Goal: Information Seeking & Learning: Learn about a topic

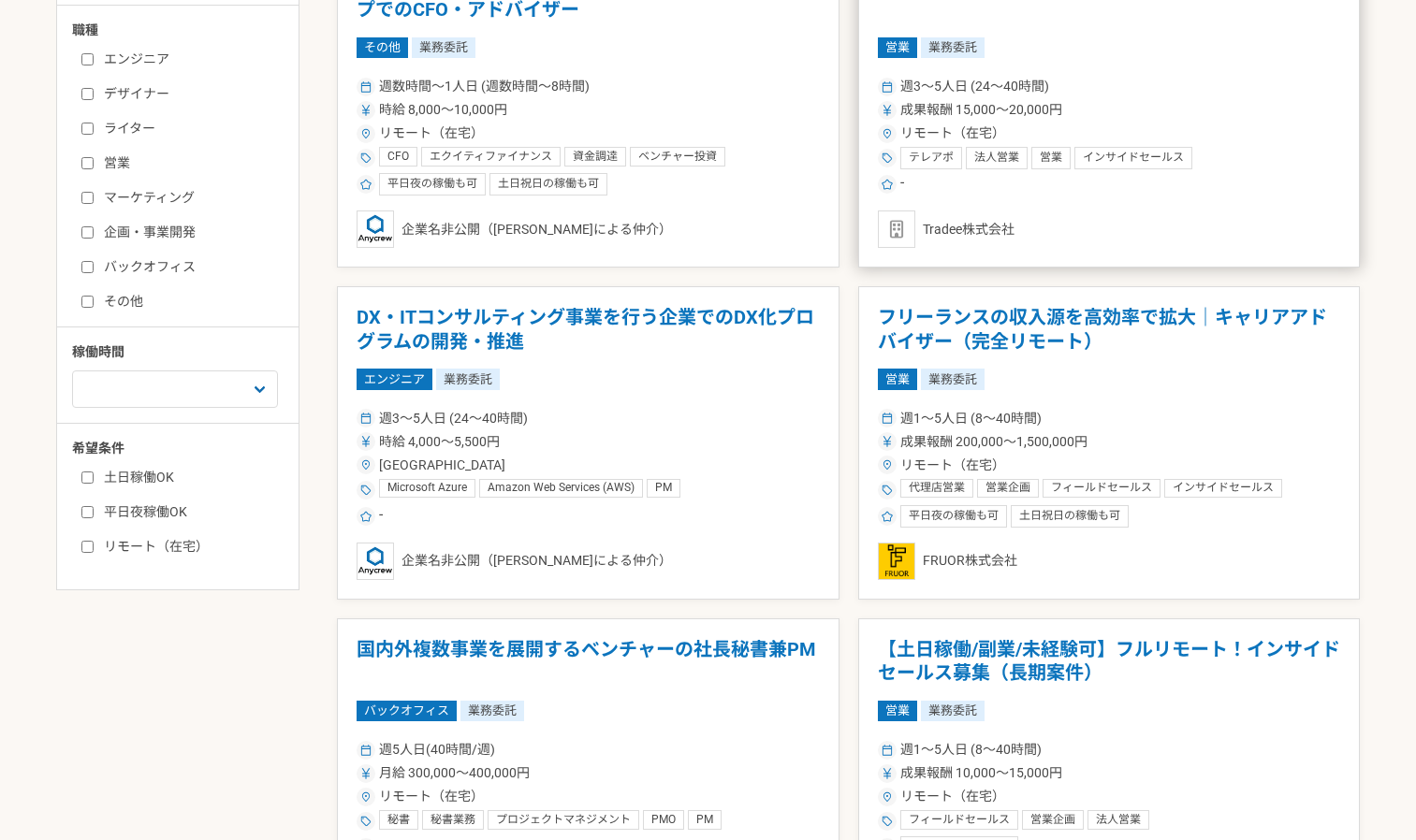
scroll to position [628, 0]
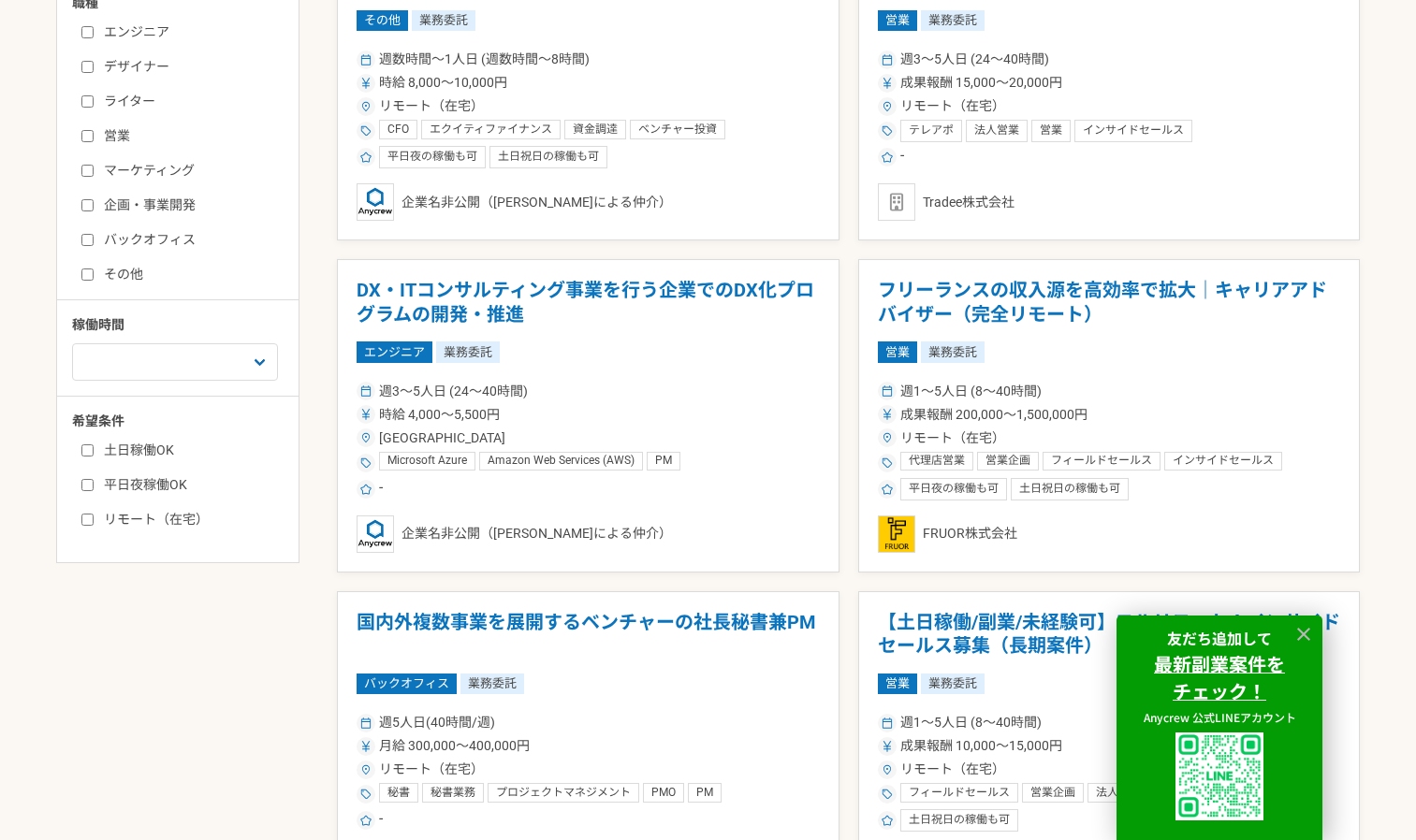
click at [158, 488] on label "平日夜稼働OK" at bounding box center [189, 484] width 215 height 20
click at [93, 488] on input "平日夜稼働OK" at bounding box center [88, 484] width 12 height 12
checkbox input "true"
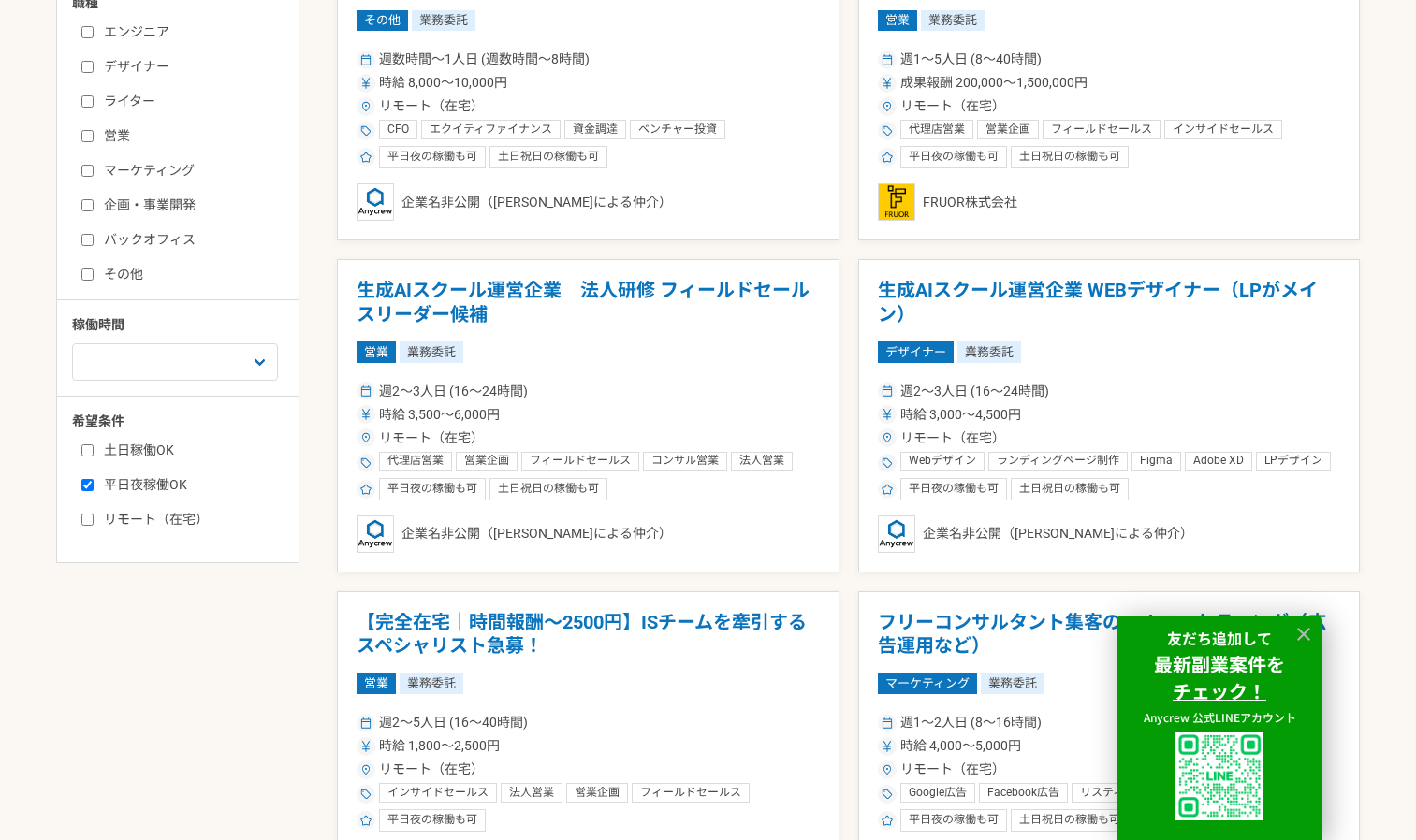
click at [165, 453] on label "土日稼働OK" at bounding box center [189, 450] width 215 height 20
click at [93, 453] on input "土日稼働OK" at bounding box center [88, 450] width 12 height 12
checkbox input "true"
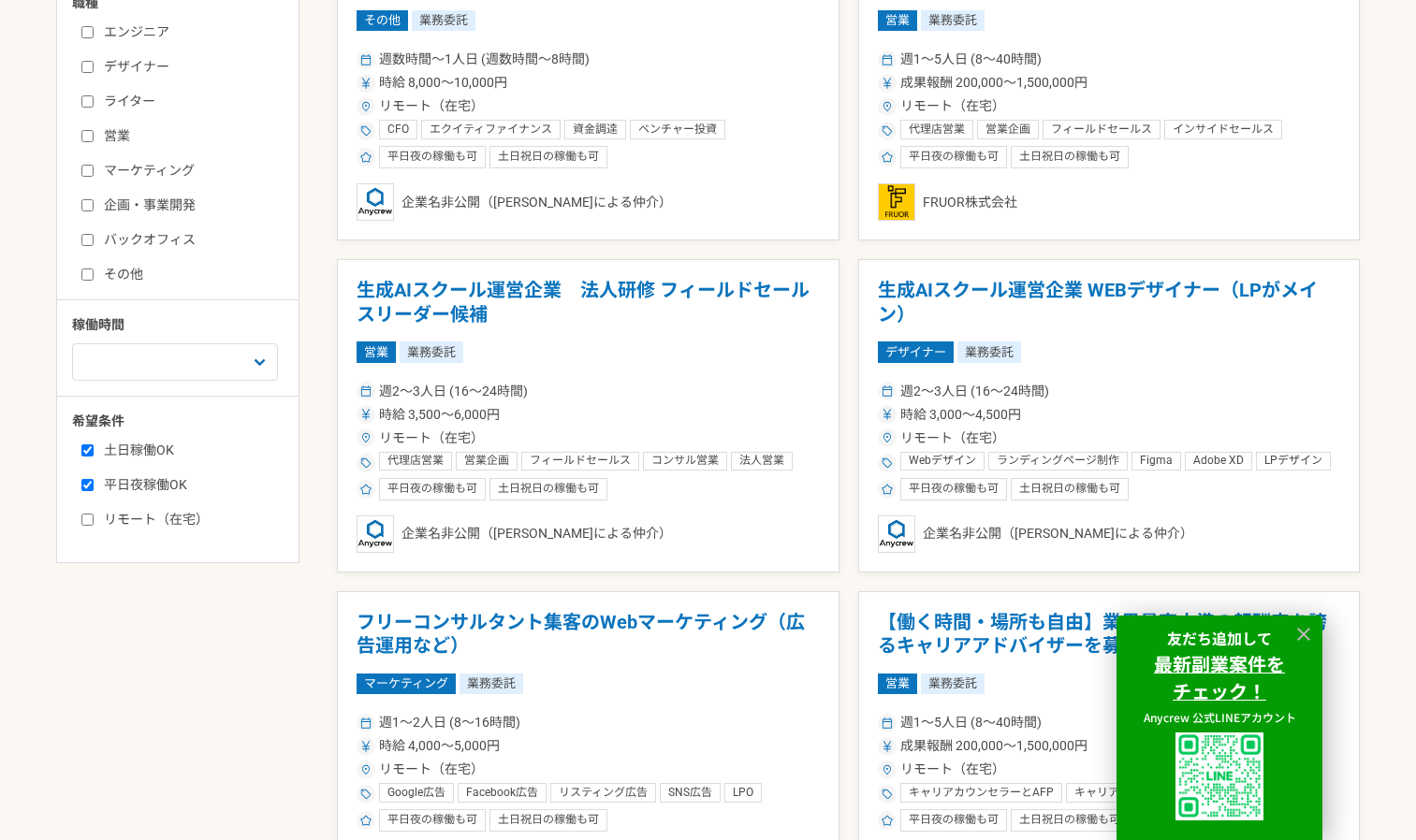
click at [168, 528] on label "リモート（在宅）" at bounding box center [189, 519] width 215 height 20
click at [93, 526] on input "リモート（在宅）" at bounding box center [88, 519] width 12 height 12
checkbox input "true"
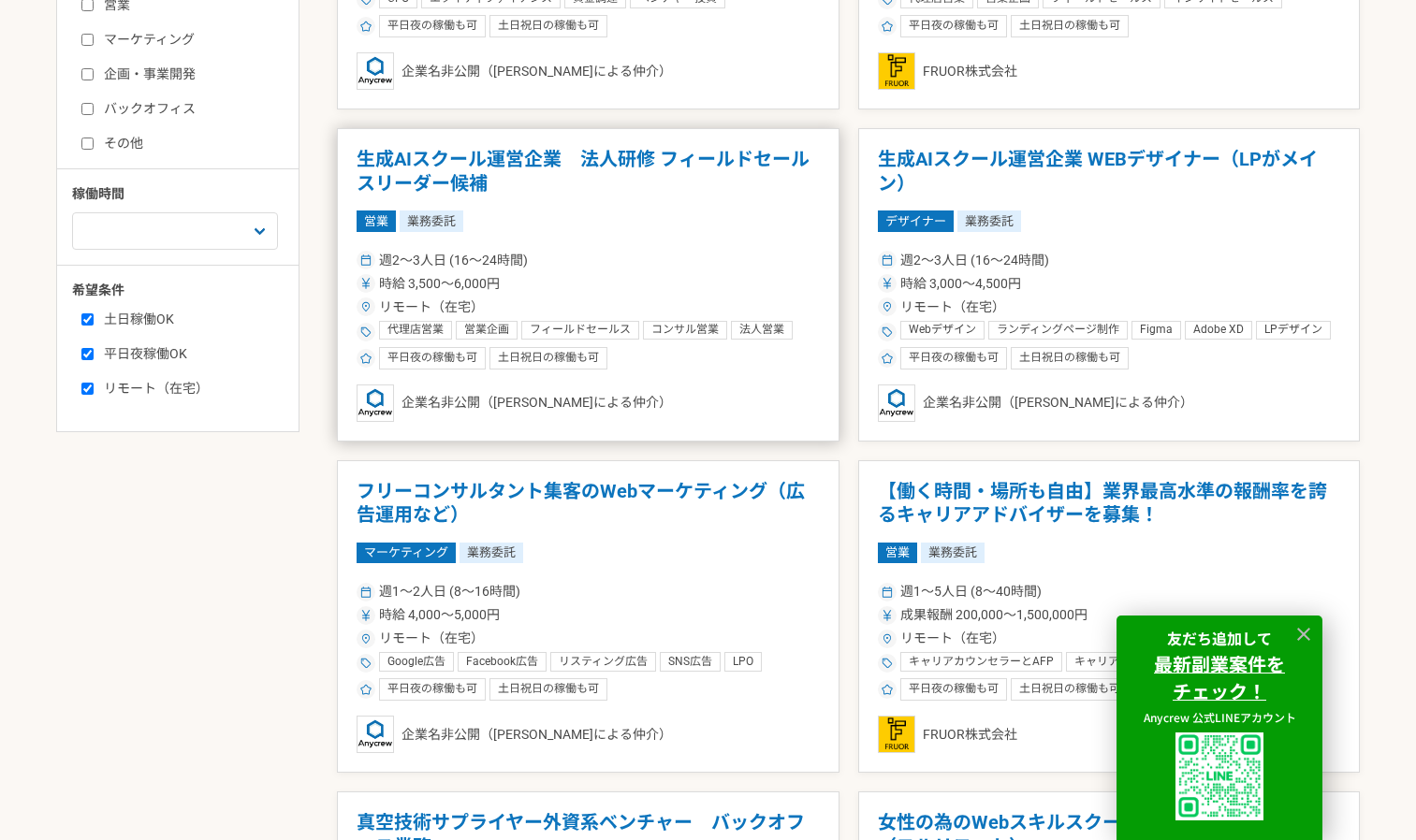
scroll to position [674, 0]
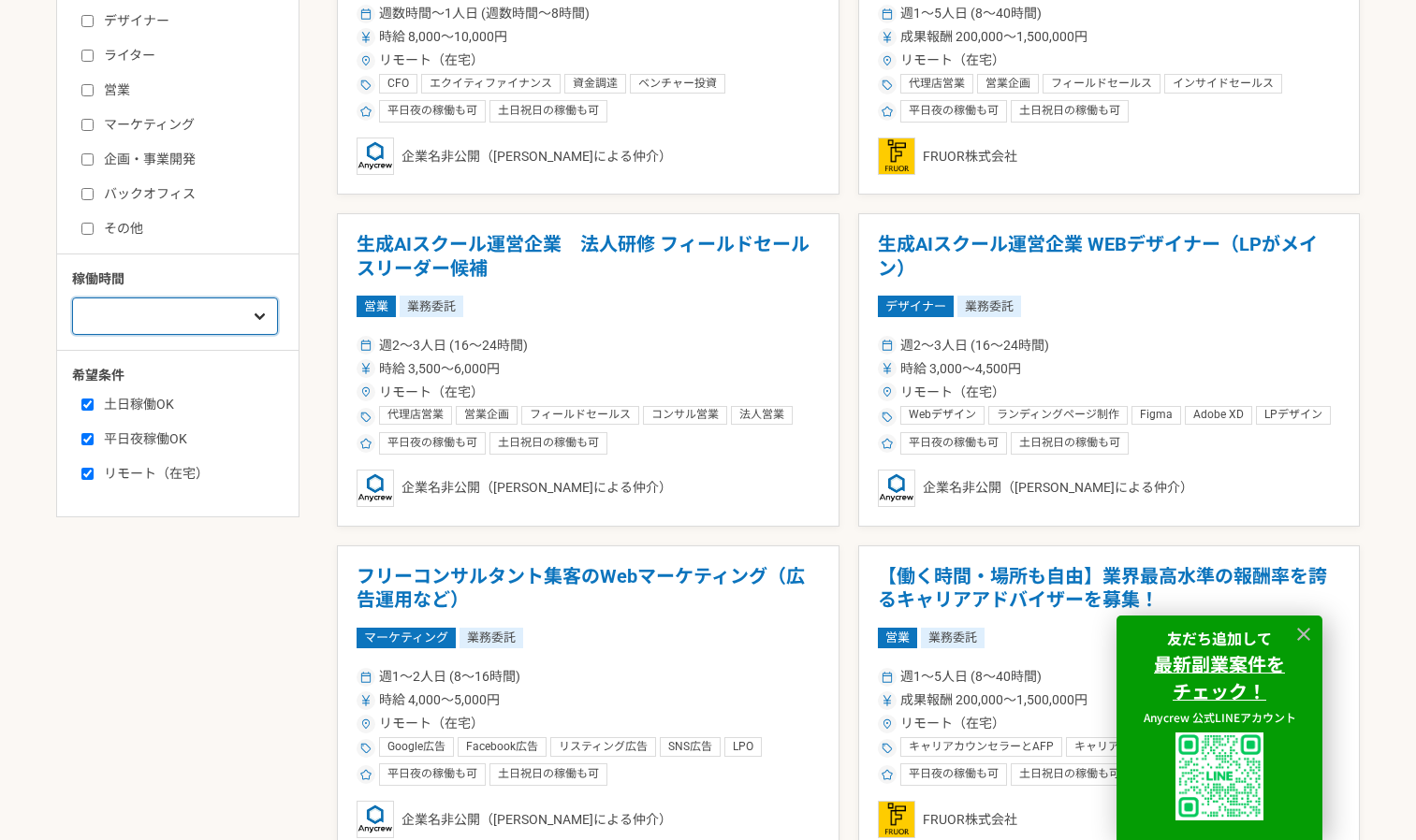
click at [262, 309] on select "週1人日（8時間）以下 週2人日（16時間）以下 週3人日（24時間）以下 週4人日（32時間）以下 週5人日（40時間）以下" at bounding box center [175, 316] width 206 height 38
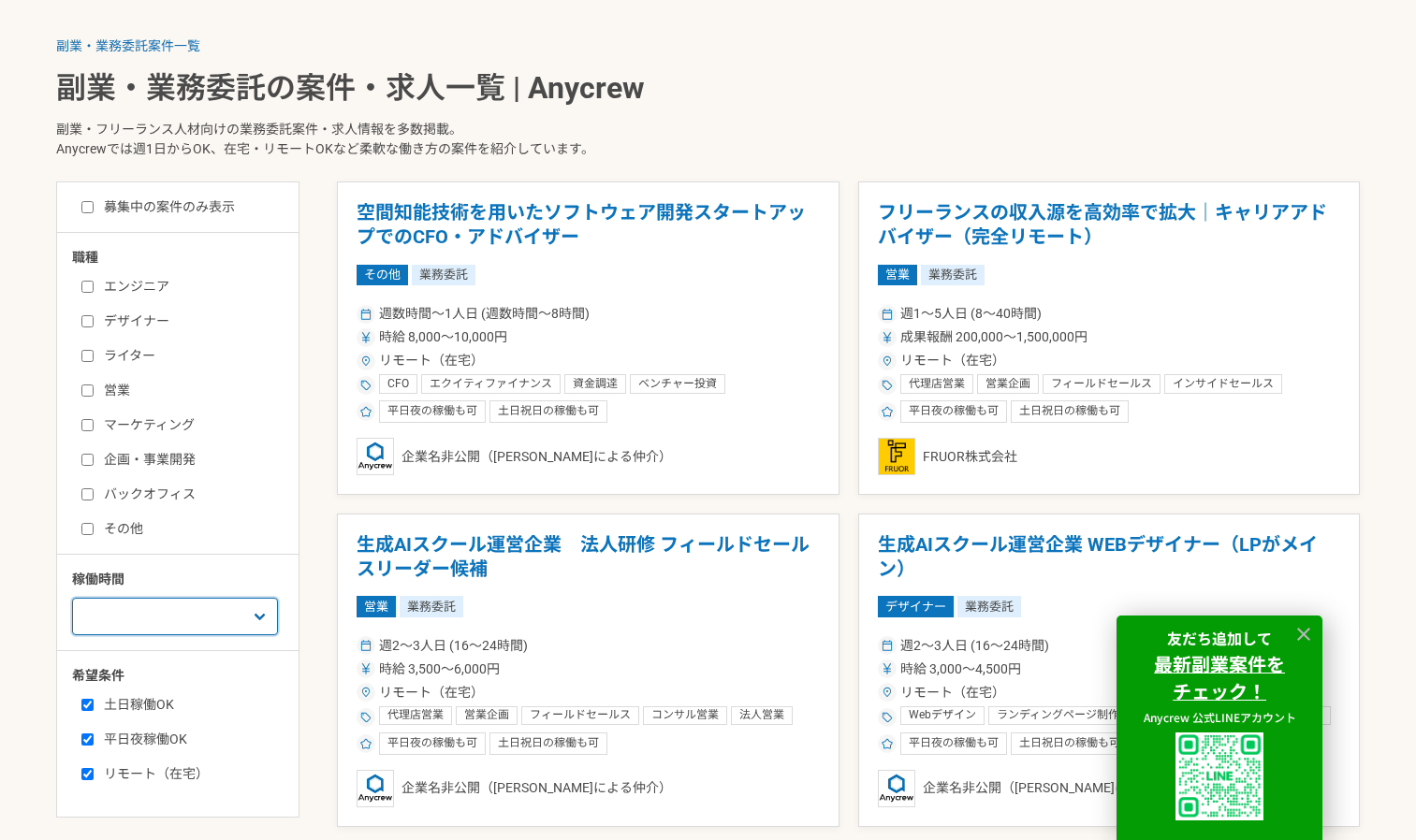
scroll to position [373, 0]
click at [183, 213] on label "募集中の案件のみ表示" at bounding box center [158, 208] width 153 height 20
click at [93, 213] on input "募集中の案件のみ表示" at bounding box center [88, 208] width 12 height 12
checkbox input "true"
click at [128, 351] on label "ライター" at bounding box center [189, 357] width 215 height 20
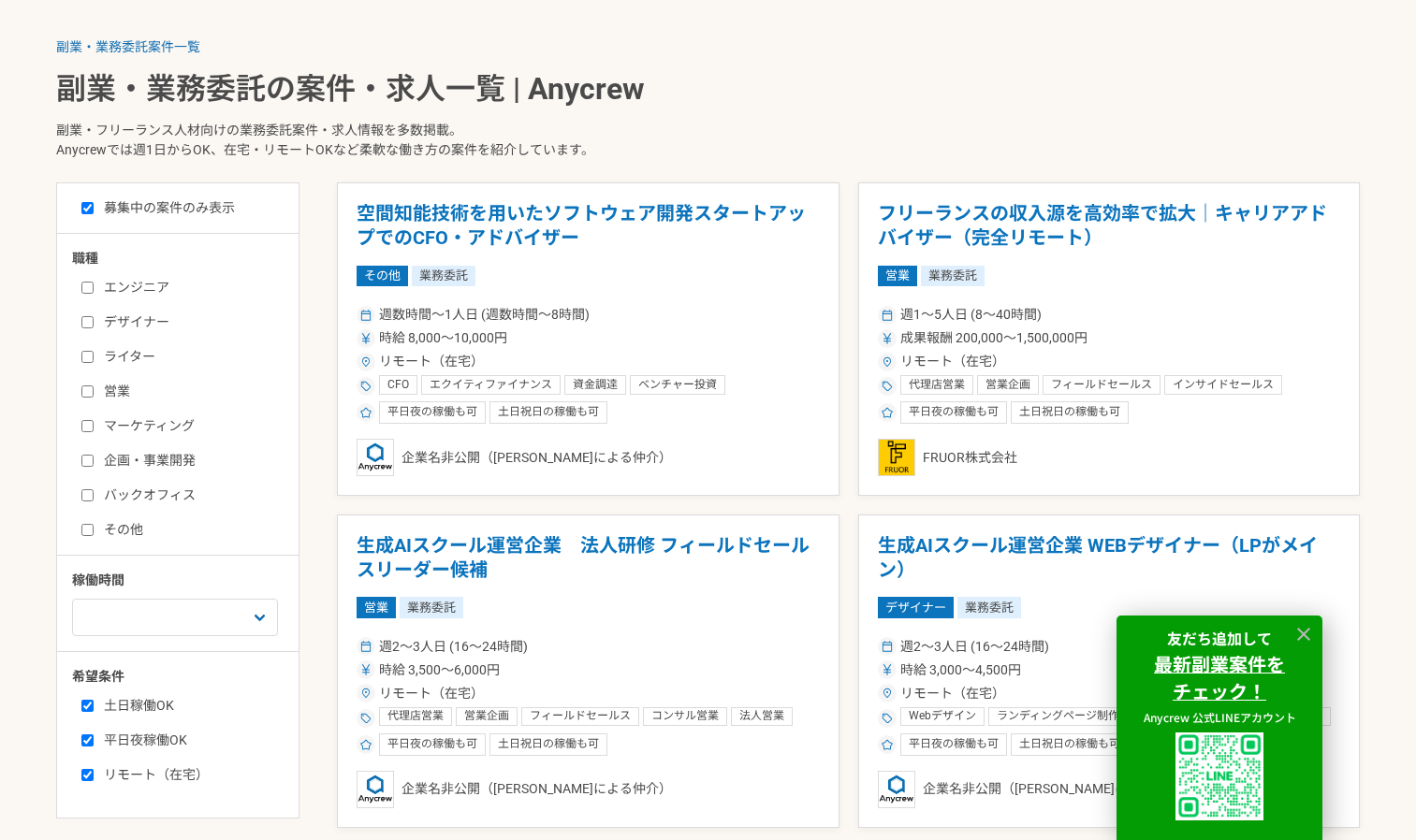
click at [93, 351] on input "ライター" at bounding box center [88, 357] width 12 height 12
checkbox input "true"
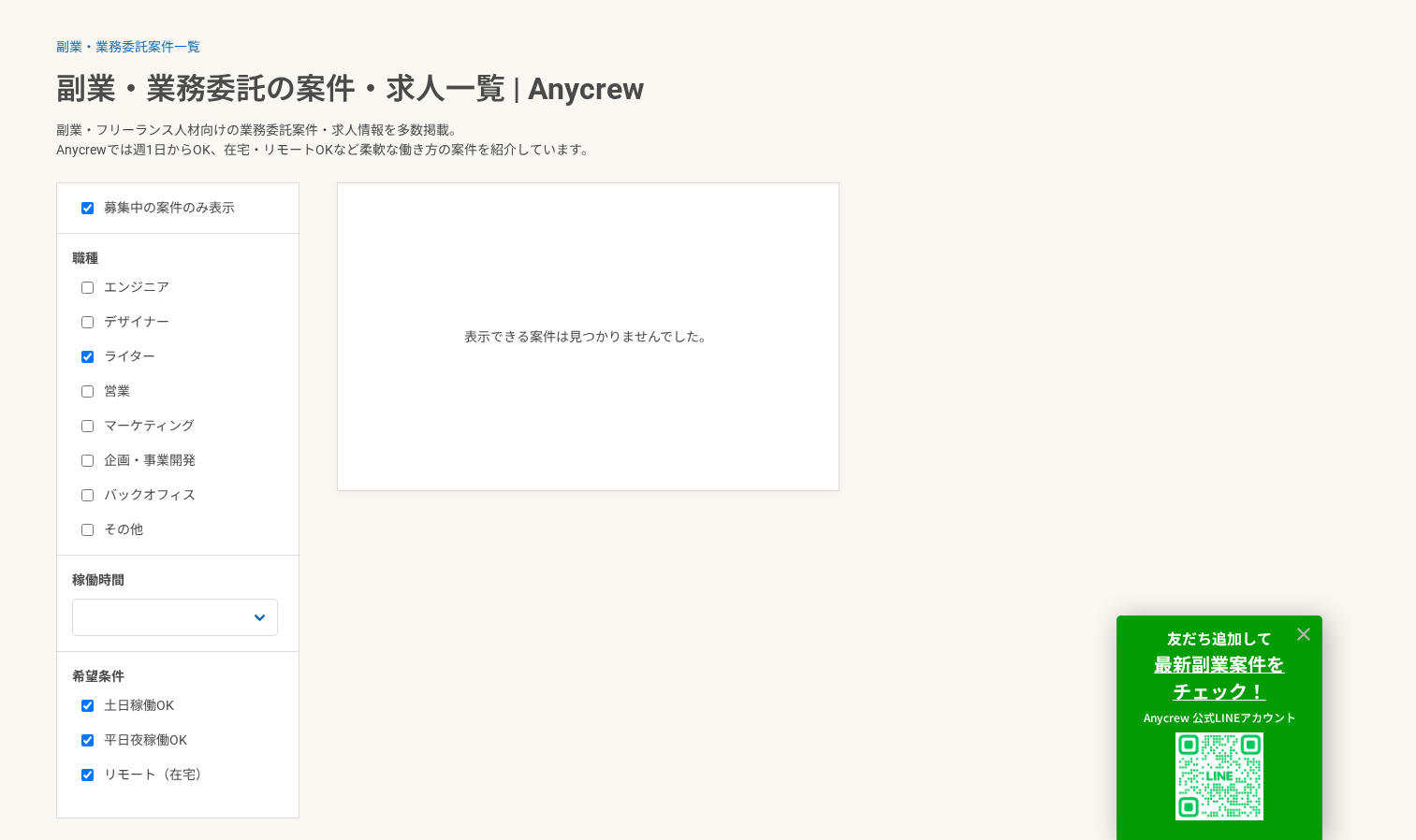
click at [132, 319] on label "デザイナー" at bounding box center [189, 322] width 215 height 20
click at [93, 319] on input "デザイナー" at bounding box center [88, 322] width 12 height 12
checkbox input "true"
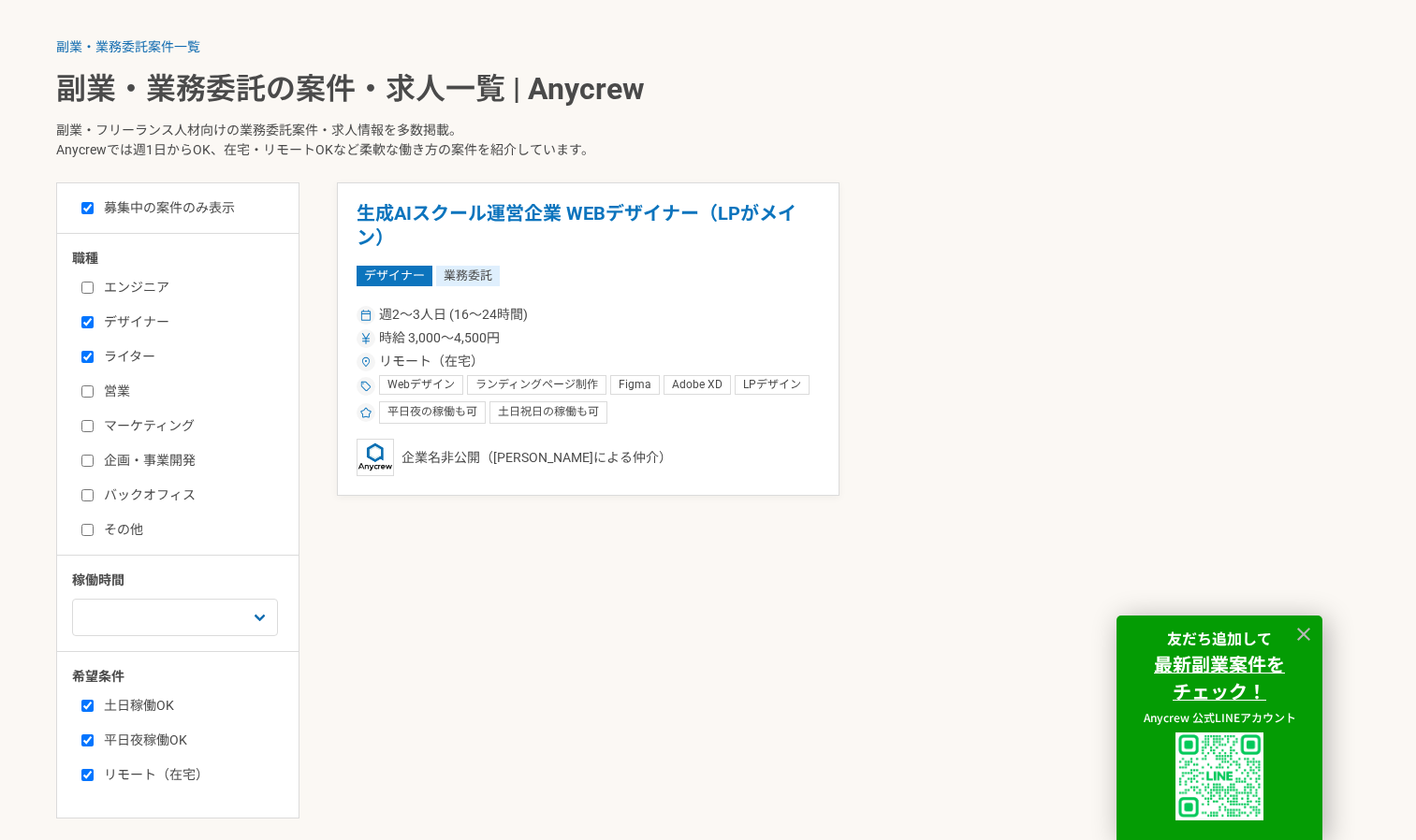
click at [129, 494] on label "バックオフィス" at bounding box center [189, 495] width 215 height 20
click at [93, 494] on input "バックオフィス" at bounding box center [88, 495] width 12 height 12
checkbox input "true"
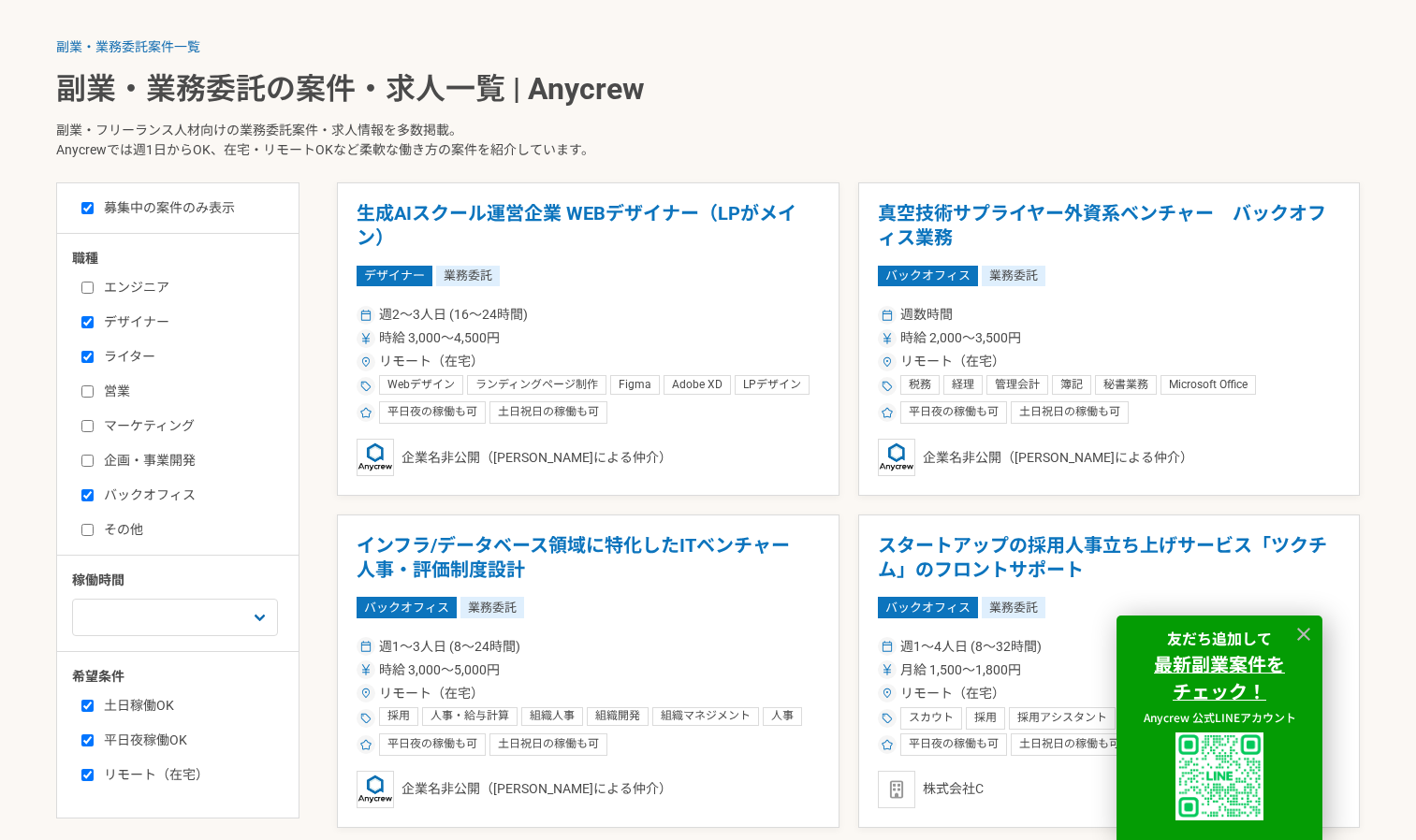
click at [118, 531] on label "その他" at bounding box center [189, 530] width 215 height 20
click at [93, 531] on input "その他" at bounding box center [88, 530] width 12 height 12
checkbox input "true"
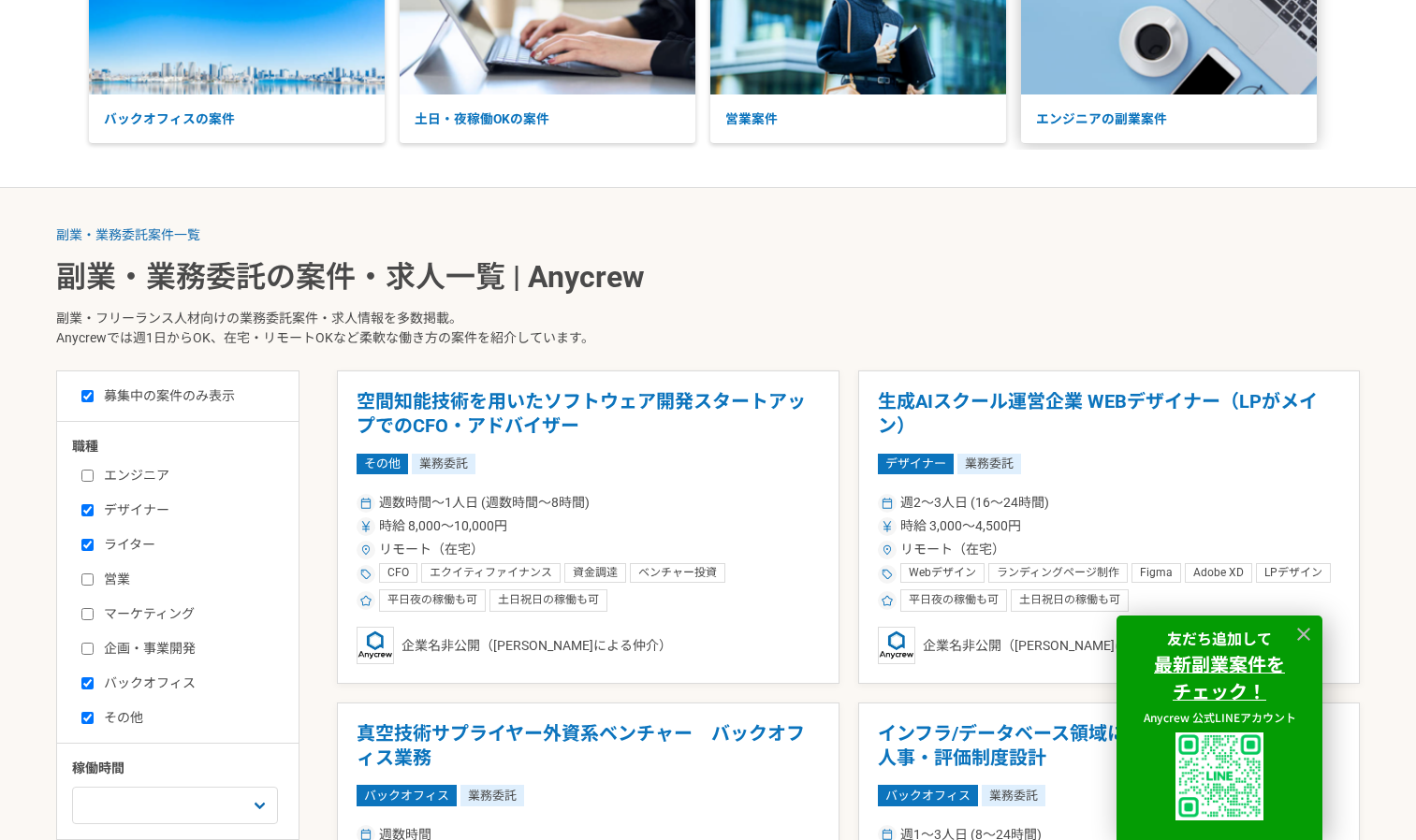
scroll to position [181, 0]
